Goal: Information Seeking & Learning: Learn about a topic

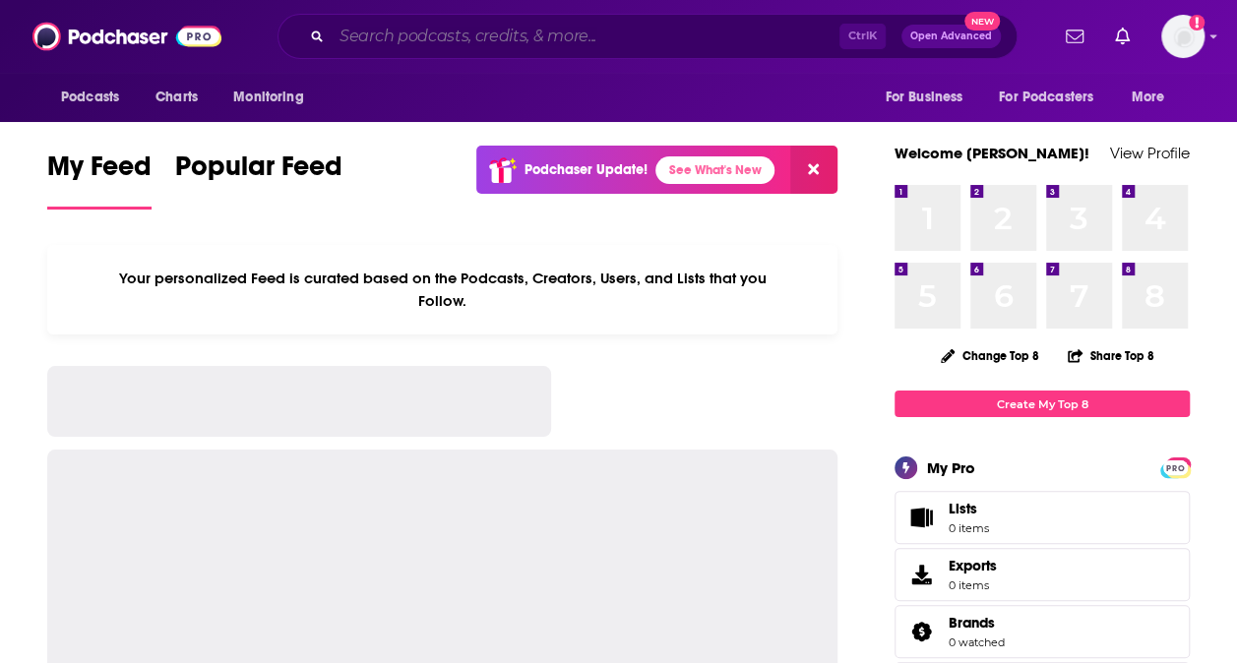
click at [496, 37] on input "Search podcasts, credits, & more..." at bounding box center [586, 36] width 508 height 31
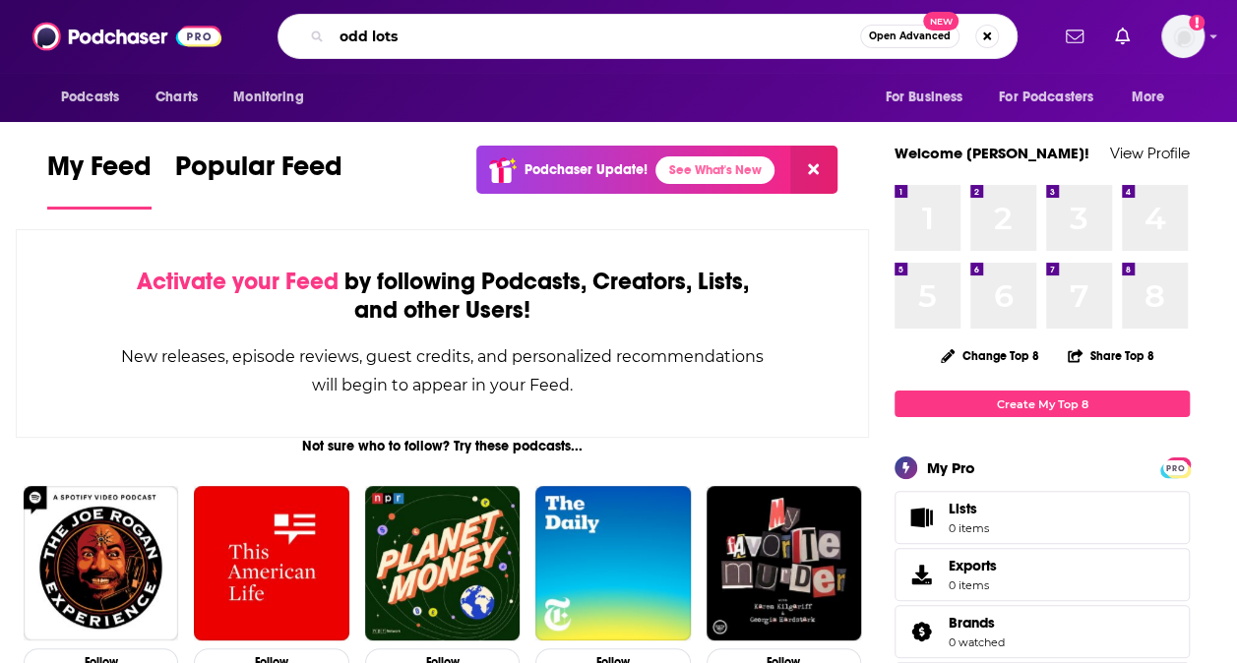
type input "odd lots"
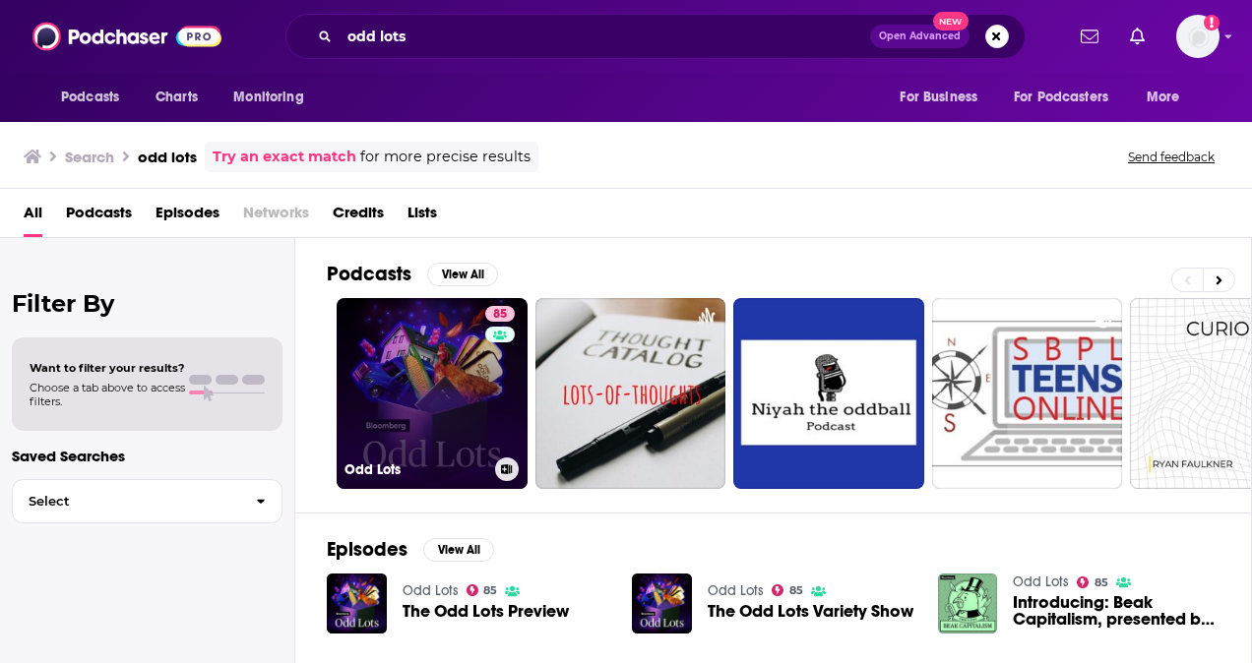
click at [495, 429] on div "85" at bounding box center [502, 382] width 34 height 152
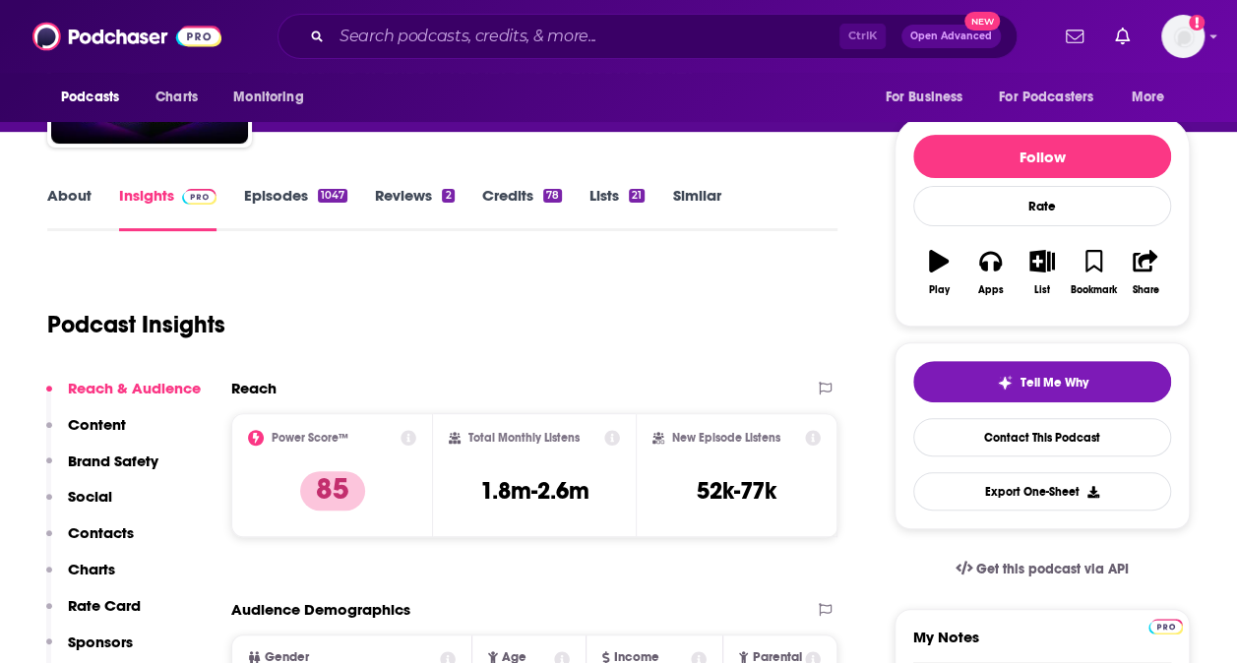
scroll to position [191, 0]
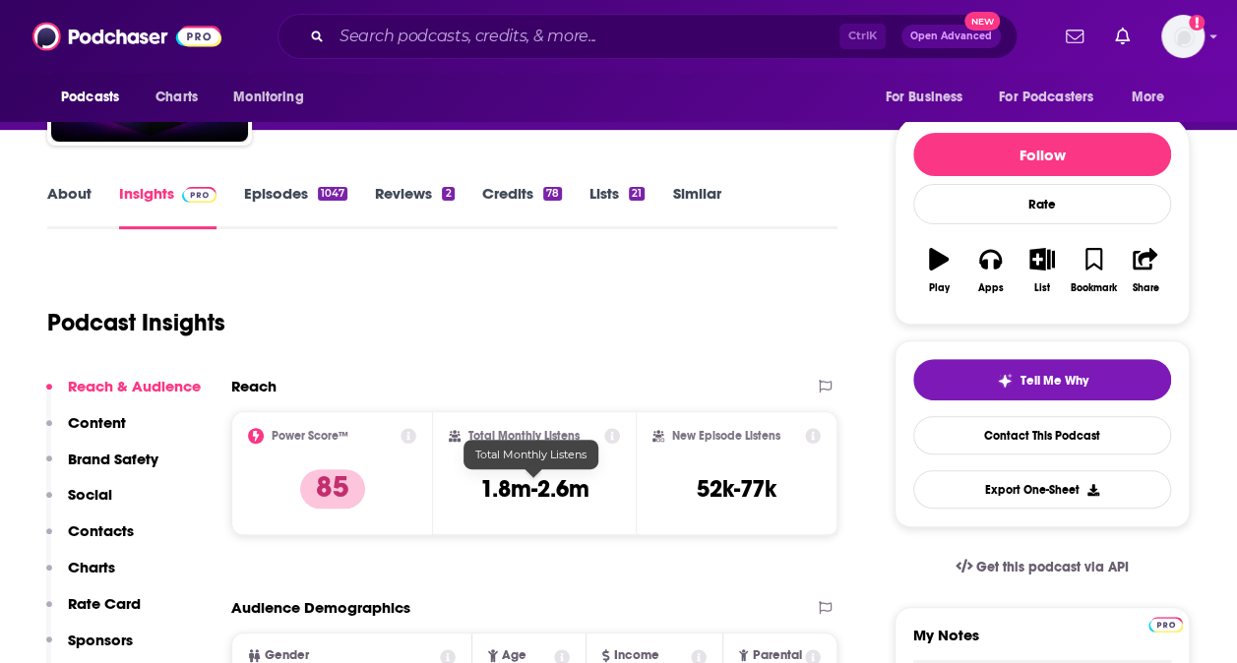
click at [557, 490] on h3 "1.8m-2.6m" at bounding box center [533, 489] width 109 height 30
copy div "1.8m-2.6m"
